Goal: Information Seeking & Learning: Learn about a topic

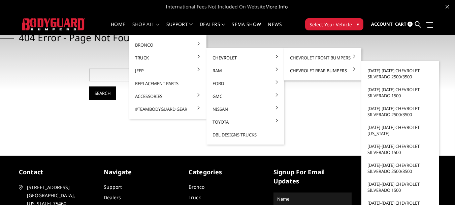
click at [309, 70] on link "Chevrolet Rear Bumpers" at bounding box center [323, 70] width 72 height 13
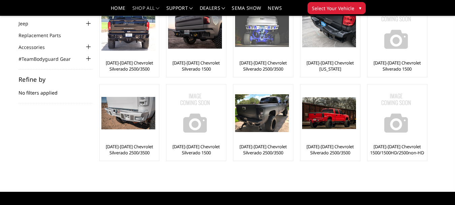
scroll to position [67, 0]
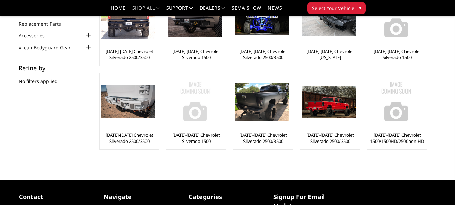
click at [198, 108] on img at bounding box center [195, 101] width 54 height 54
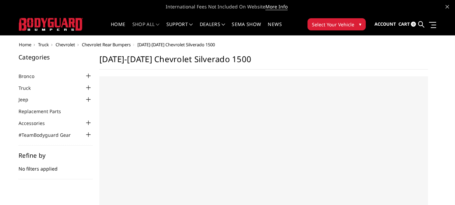
select select "US"
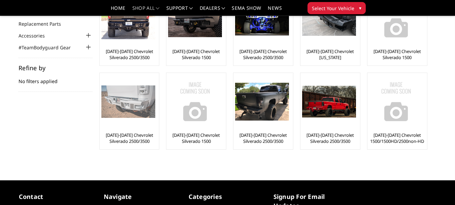
click at [111, 113] on img at bounding box center [128, 101] width 54 height 32
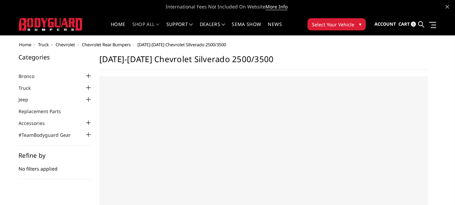
select select "US"
